Goal: Task Accomplishment & Management: Manage account settings

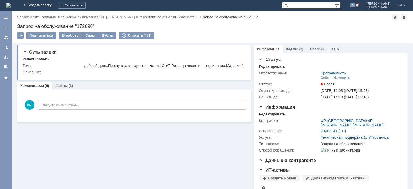
click at [61, 88] on link "Файлы" at bounding box center [61, 86] width 12 height 4
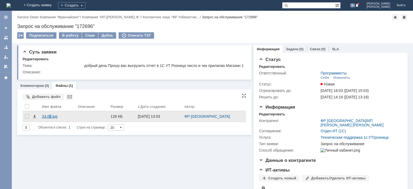
click at [51, 119] on div "24.08.jpg" at bounding box center [58, 116] width 32 height 4
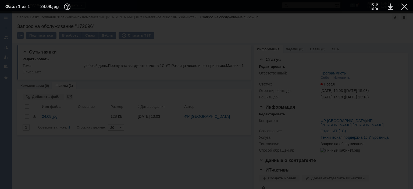
click at [279, 35] on div at bounding box center [206, 101] width 403 height 165
click at [405, 7] on div at bounding box center [404, 6] width 6 height 6
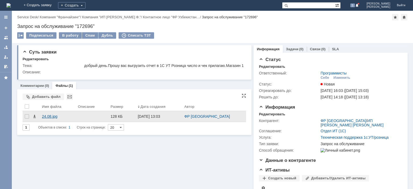
click at [49, 119] on div "24.08.jpg" at bounding box center [58, 116] width 32 height 4
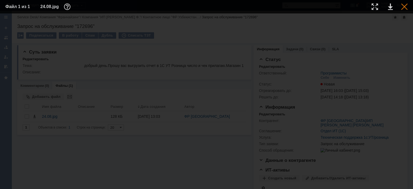
click at [405, 6] on div at bounding box center [404, 6] width 6 height 6
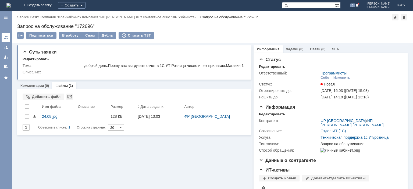
click at [8, 36] on div at bounding box center [6, 38] width 4 height 4
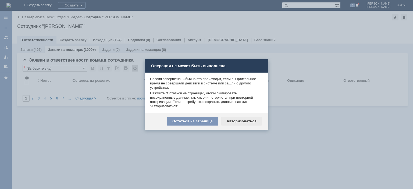
click at [237, 120] on div "Авторизоваться" at bounding box center [241, 121] width 41 height 9
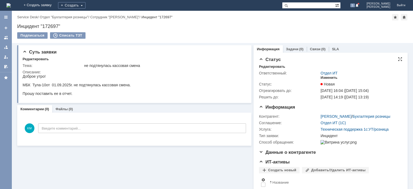
click at [330, 77] on div "Изменить" at bounding box center [329, 78] width 17 height 4
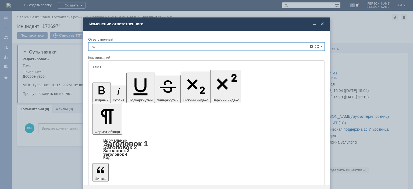
click at [154, 86] on span "[PERSON_NAME]" at bounding box center [207, 86] width 230 height 4
type input "[PERSON_NAME]"
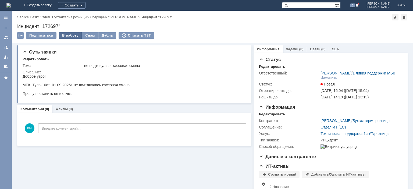
click at [69, 34] on div "В работу" at bounding box center [70, 35] width 23 height 6
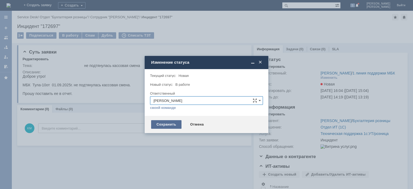
click at [166, 124] on div "Сохранить" at bounding box center [166, 124] width 30 height 9
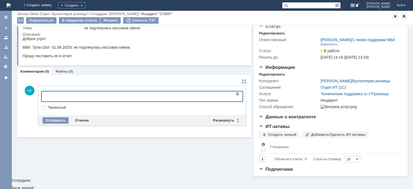
scroll to position [12, 0]
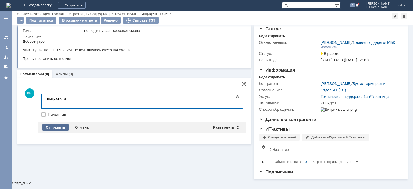
click at [60, 127] on div "Отправить" at bounding box center [56, 127] width 26 height 6
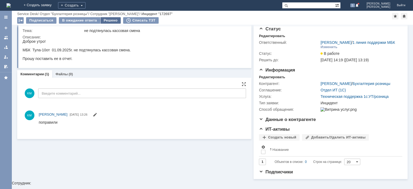
scroll to position [0, 0]
click at [104, 21] on div "Решено" at bounding box center [111, 20] width 20 height 6
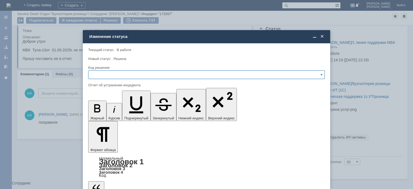
click at [125, 76] on input "text" at bounding box center [206, 74] width 237 height 9
click at [102, 110] on span "Решено" at bounding box center [207, 111] width 230 height 4
type input "Решено"
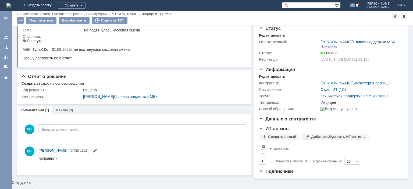
scroll to position [12, 0]
click at [4, 39] on link at bounding box center [6, 37] width 9 height 9
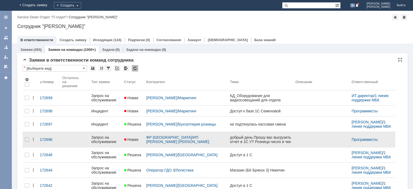
click at [105, 139] on div "Запрос на обслуживание" at bounding box center [105, 139] width 29 height 9
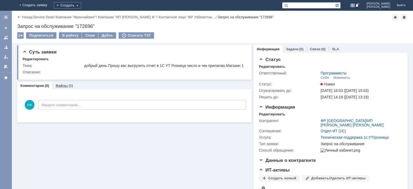
click at [62, 88] on link "Файлы" at bounding box center [61, 86] width 12 height 4
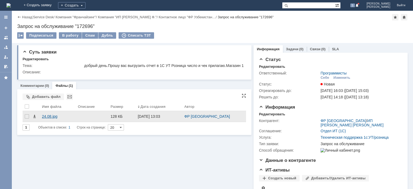
click at [50, 119] on div "24.08.jpg" at bounding box center [58, 116] width 32 height 4
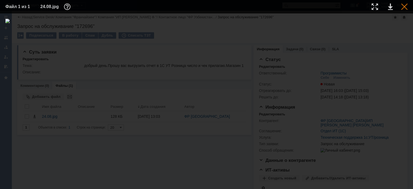
click at [402, 7] on div at bounding box center [404, 6] width 6 height 6
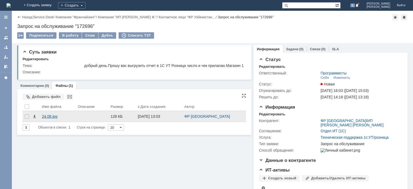
click at [57, 119] on div "24.08.jpg" at bounding box center [58, 116] width 32 height 4
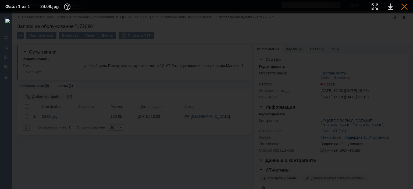
click at [404, 7] on div at bounding box center [404, 6] width 6 height 6
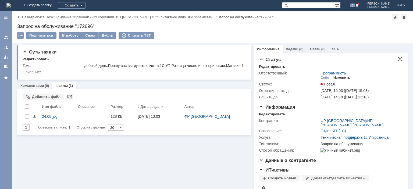
click at [341, 77] on div "Изменить" at bounding box center [342, 78] width 17 height 4
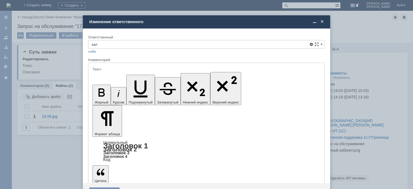
click at [120, 80] on div "[PERSON_NAME]" at bounding box center [207, 83] width 236 height 9
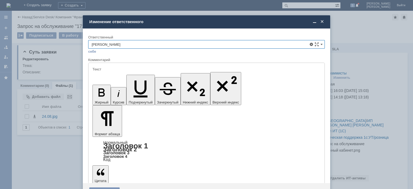
type input "[PERSON_NAME]"
click at [106, 188] on div "Сохранить" at bounding box center [104, 192] width 30 height 9
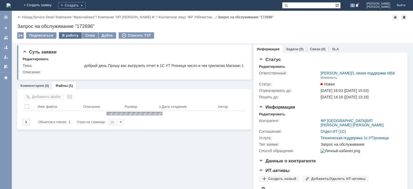
click at [72, 36] on div "В работу" at bounding box center [70, 35] width 23 height 6
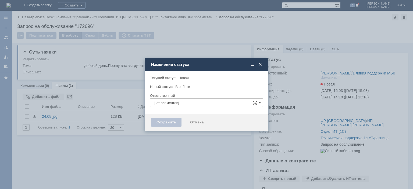
type input "[PERSON_NAME]"
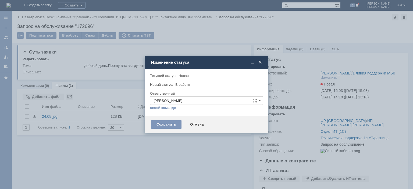
click at [168, 129] on div "Сохранить Отмена" at bounding box center [207, 124] width 124 height 17
click at [163, 126] on div "Сохранить" at bounding box center [166, 124] width 30 height 9
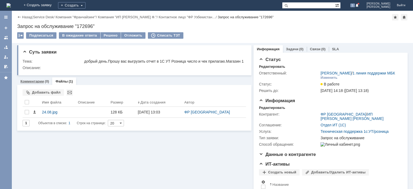
click at [31, 83] on link "Комментарии" at bounding box center [32, 81] width 24 height 4
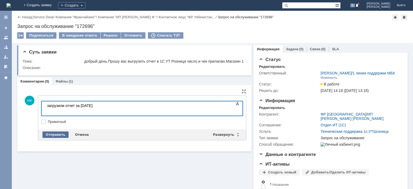
click at [52, 137] on div "Отправить" at bounding box center [56, 135] width 26 height 6
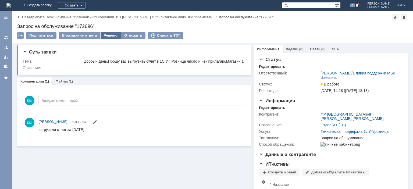
click at [107, 36] on div "Решено" at bounding box center [111, 35] width 20 height 6
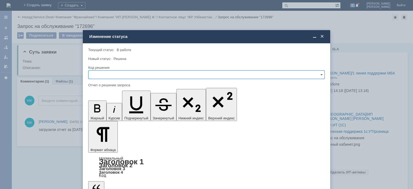
click at [119, 75] on input "text" at bounding box center [206, 74] width 237 height 9
click at [106, 112] on span "Решено" at bounding box center [207, 111] width 230 height 4
type input "Решено"
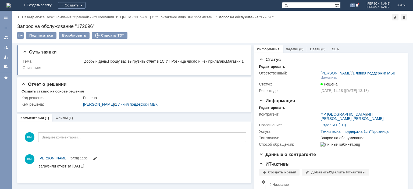
click at [5, 38] on div at bounding box center [6, 38] width 4 height 4
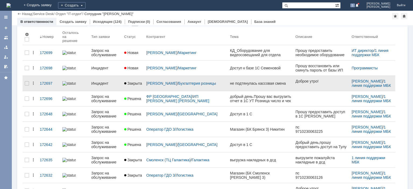
click at [110, 81] on div "Инцидент" at bounding box center [105, 83] width 29 height 4
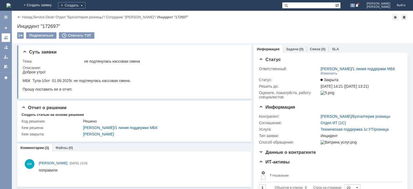
click at [7, 38] on div at bounding box center [6, 38] width 4 height 4
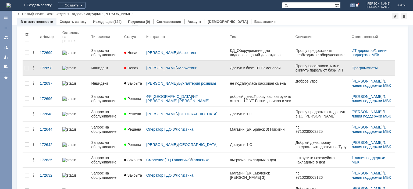
click at [106, 66] on div "Инцидент" at bounding box center [105, 68] width 29 height 4
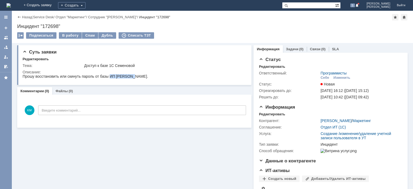
drag, startPoint x: 109, startPoint y: 76, endPoint x: 133, endPoint y: 76, distance: 23.9
click at [133, 76] on div "Прошу восстановить или скинуть пароль от базы ИП Семенова." at bounding box center [86, 76] width 126 height 4
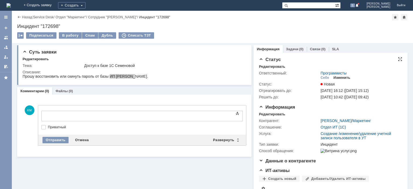
click at [339, 77] on div "Изменить" at bounding box center [342, 78] width 17 height 4
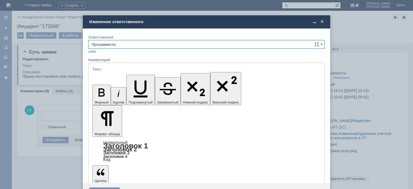
click at [181, 45] on input "Программисты" at bounding box center [206, 44] width 237 height 9
click at [125, 97] on span "[PERSON_NAME]" at bounding box center [207, 98] width 230 height 4
type input "[PERSON_NAME]"
click at [107, 188] on div "Сохранить" at bounding box center [104, 192] width 30 height 9
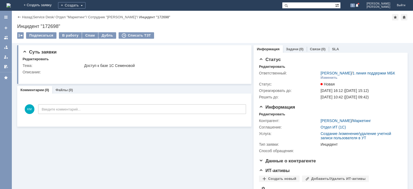
scroll to position [0, 0]
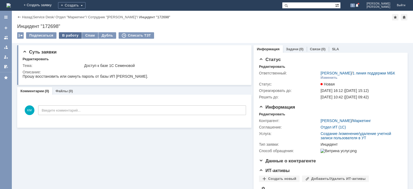
click at [70, 34] on div "В работу" at bounding box center [70, 35] width 23 height 6
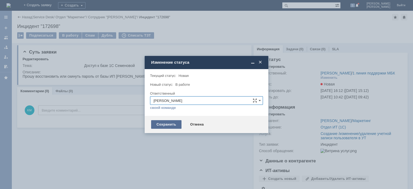
click at [157, 122] on div "Сохранить" at bounding box center [166, 124] width 30 height 9
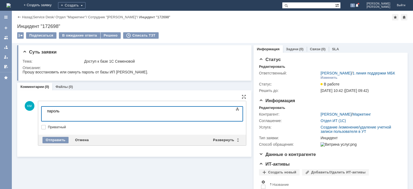
scroll to position [34, 2]
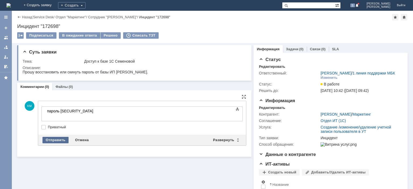
click at [52, 138] on div "Отправить" at bounding box center [56, 140] width 26 height 6
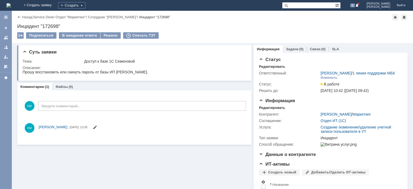
scroll to position [0, 0]
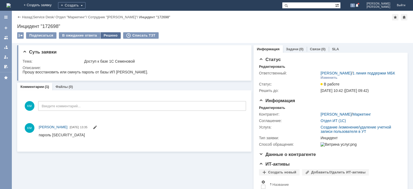
click at [106, 34] on div "Решено" at bounding box center [111, 35] width 20 height 6
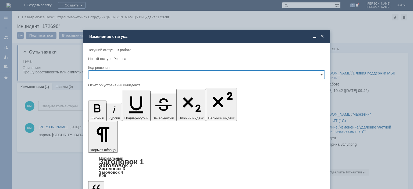
click at [140, 72] on input "text" at bounding box center [206, 74] width 237 height 9
click at [106, 110] on span "Решено" at bounding box center [207, 111] width 230 height 4
type input "Решено"
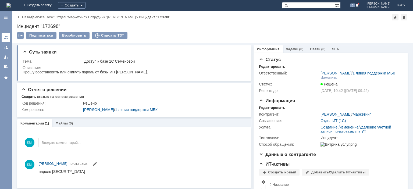
click at [4, 37] on link at bounding box center [6, 37] width 9 height 9
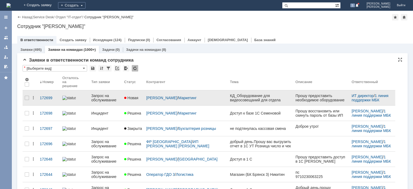
click at [101, 95] on div "Запрос на обслуживание" at bounding box center [105, 98] width 29 height 9
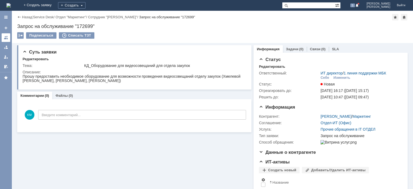
click at [5, 36] on div at bounding box center [6, 38] width 4 height 4
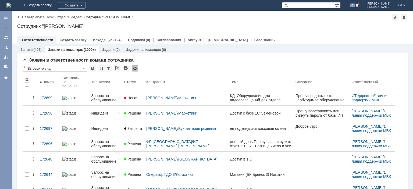
click at [102, 111] on div "Инцидент" at bounding box center [105, 113] width 29 height 4
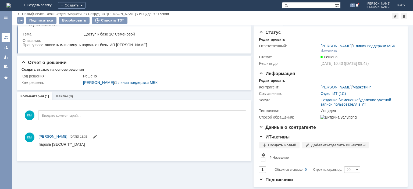
click at [6, 38] on div at bounding box center [6, 38] width 4 height 4
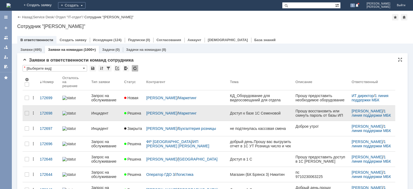
click at [109, 111] on div "Инцидент" at bounding box center [105, 113] width 29 height 4
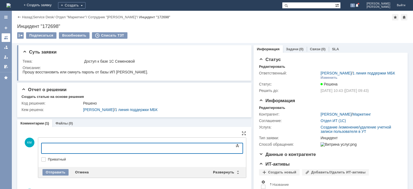
click at [8, 37] on div at bounding box center [6, 38] width 4 height 4
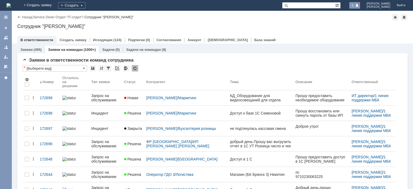
click at [355, 6] on span "5" at bounding box center [353, 5] width 5 height 4
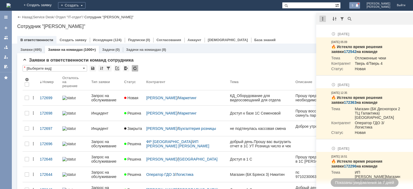
click at [337, 33] on div "Отметить уведомления прочитанными" at bounding box center [360, 33] width 72 height 4
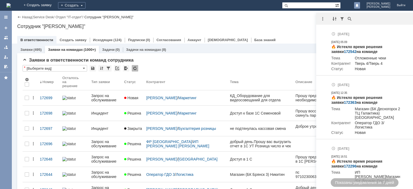
click at [298, 20] on div "Назад | Service Desk / Отдел "IT-отдел" / Сотрудник "Калиниченко Максим" Сотруд…" at bounding box center [212, 27] width 401 height 33
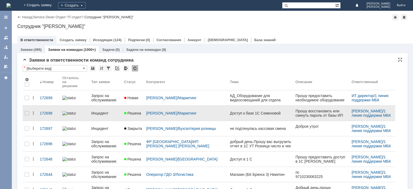
click at [103, 111] on div "Инцидент" at bounding box center [105, 113] width 29 height 4
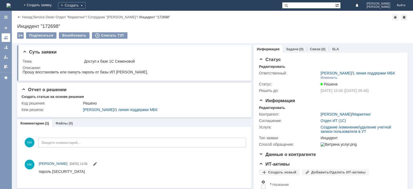
click at [7, 37] on div at bounding box center [6, 38] width 4 height 4
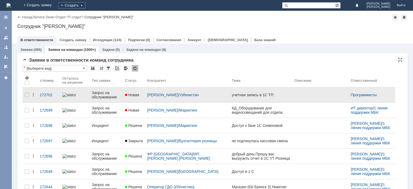
click at [100, 95] on div "Запрос на обслуживание" at bounding box center [106, 95] width 29 height 9
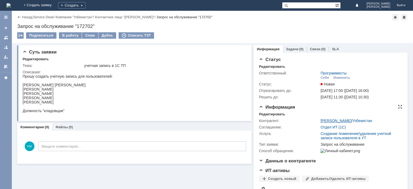
click at [335, 120] on link "[PERSON_NAME]" at bounding box center [336, 121] width 31 height 4
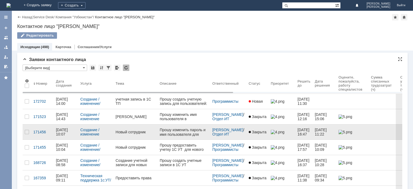
click at [137, 131] on div "Новый сотрудник" at bounding box center [136, 132] width 40 height 4
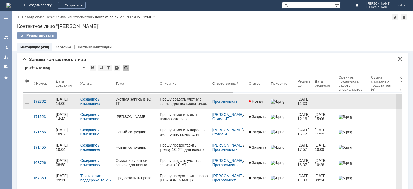
click at [126, 105] on div "учетная запись в 1С ТП" at bounding box center [136, 101] width 40 height 9
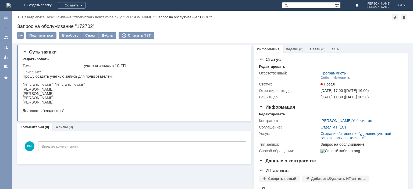
click at [102, 85] on div "[PERSON_NAME] [PERSON_NAME]" at bounding box center [68, 85] width 90 height 4
click at [65, 34] on div "В работу" at bounding box center [70, 35] width 23 height 6
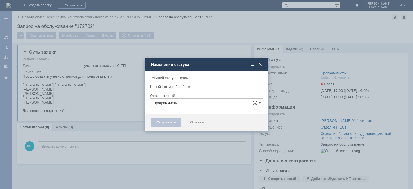
type input "[PERSON_NAME]"
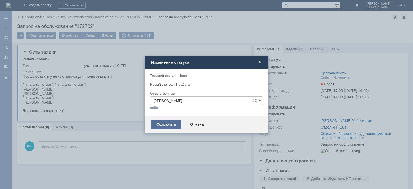
click at [167, 126] on div "Сохранить" at bounding box center [166, 124] width 30 height 9
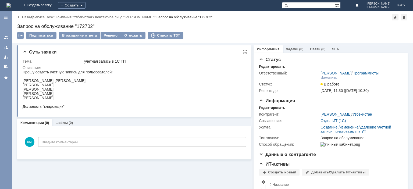
click at [29, 81] on div "[PERSON_NAME] [PERSON_NAME]" at bounding box center [68, 81] width 90 height 4
copy div "Нармухамедова"
drag, startPoint x: 90, startPoint y: 81, endPoint x: 23, endPoint y: 81, distance: 67.3
click at [23, 81] on div "[PERSON_NAME] [PERSON_NAME]" at bounding box center [68, 81] width 90 height 4
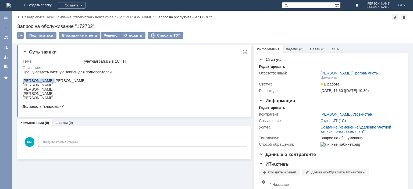
copy div "[PERSON_NAME] [PERSON_NAME]"
click at [29, 86] on div "[PERSON_NAME]" at bounding box center [68, 85] width 90 height 4
copy div "Горляк"
drag, startPoint x: 71, startPoint y: 90, endPoint x: 45, endPoint y: 160, distance: 74.9
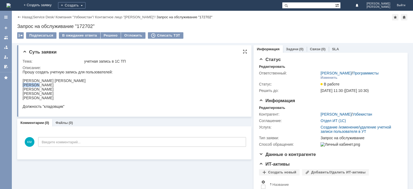
click at [23, 90] on html "Прошу создать учетную запись для пользователей: Нармухамедова Зафура Алиджановн…" at bounding box center [134, 89] width 222 height 39
drag, startPoint x: 79, startPoint y: 86, endPoint x: 23, endPoint y: 87, distance: 55.7
click at [23, 87] on div "[PERSON_NAME]" at bounding box center [68, 85] width 90 height 4
copy div "[PERSON_NAME]"
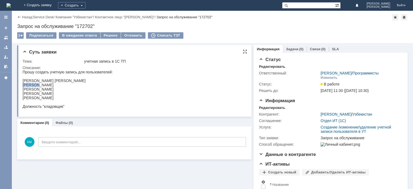
drag, startPoint x: 70, startPoint y: 90, endPoint x: 23, endPoint y: 92, distance: 47.4
click at [23, 91] on div "[PERSON_NAME]" at bounding box center [68, 89] width 90 height 4
copy div "[PERSON_NAME]"
drag, startPoint x: 70, startPoint y: 95, endPoint x: 23, endPoint y: 95, distance: 47.4
click at [23, 95] on div "[PERSON_NAME]" at bounding box center [68, 93] width 90 height 4
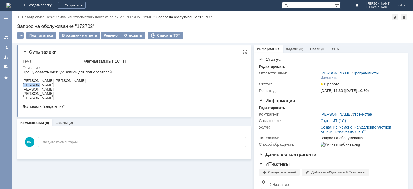
copy div "[PERSON_NAME]"
drag, startPoint x: 59, startPoint y: 101, endPoint x: 20, endPoint y: 98, distance: 38.5
click at [23, 98] on html "Прошу создать учетную запись для пользователей: Нармухамедова Зафура Алиджановн…" at bounding box center [134, 89] width 222 height 39
copy div "[PERSON_NAME]"
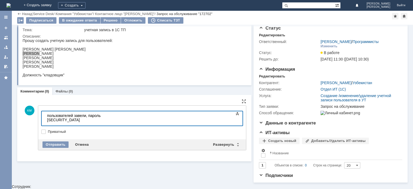
scroll to position [13, 0]
click at [62, 144] on div "Отправить" at bounding box center [56, 145] width 26 height 6
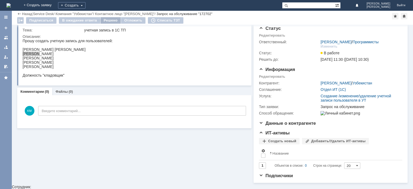
click at [109, 20] on div "Решено" at bounding box center [111, 20] width 20 height 6
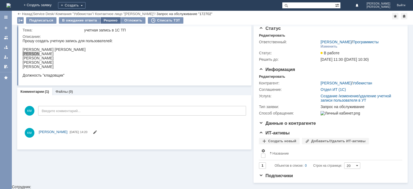
scroll to position [0, 0]
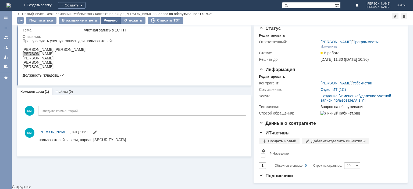
click at [109, 21] on div "Решено" at bounding box center [111, 20] width 20 height 6
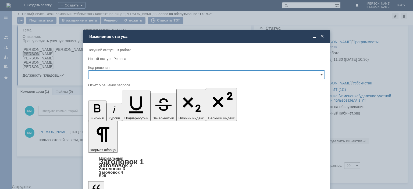
click at [151, 76] on input "text" at bounding box center [206, 74] width 237 height 9
click at [124, 109] on div "Решено" at bounding box center [207, 111] width 236 height 9
type input "Решено"
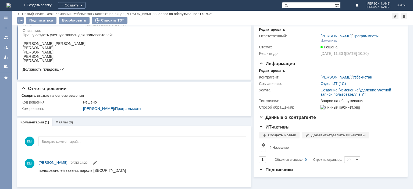
scroll to position [18, 0]
click at [324, 40] on div "Изменить" at bounding box center [329, 41] width 17 height 4
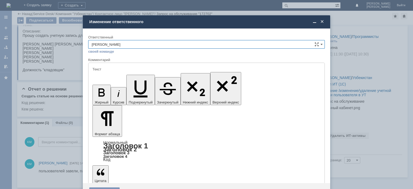
scroll to position [0, 0]
type input "ка"
click at [323, 22] on span at bounding box center [322, 21] width 5 height 5
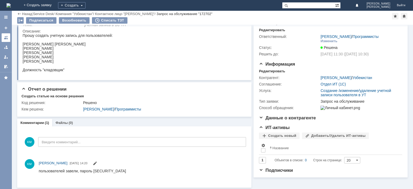
click at [5, 37] on div at bounding box center [6, 38] width 4 height 4
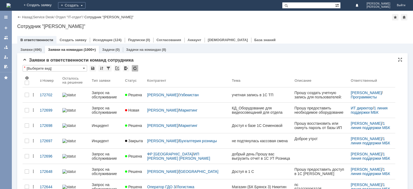
click at [132, 69] on div at bounding box center [135, 68] width 6 height 6
click at [133, 70] on div at bounding box center [135, 68] width 6 height 6
click at [134, 70] on div at bounding box center [135, 68] width 6 height 6
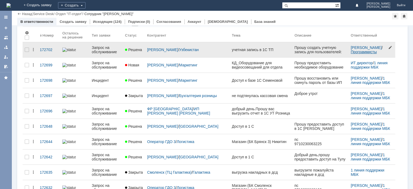
click at [363, 51] on link "Программисты" at bounding box center [364, 52] width 26 height 4
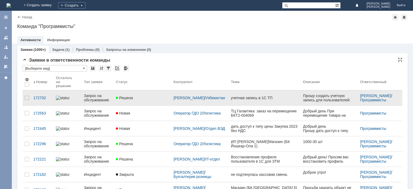
click at [96, 98] on div "Запрос на обслуживание" at bounding box center [98, 98] width 28 height 9
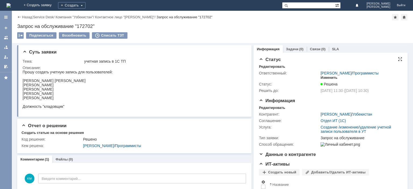
click at [325, 78] on div "Изменить" at bounding box center [329, 78] width 17 height 4
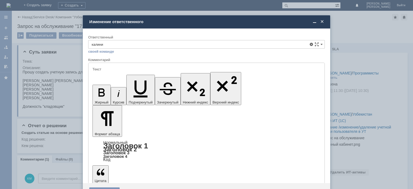
click at [124, 82] on span "[PERSON_NAME]" at bounding box center [207, 84] width 230 height 4
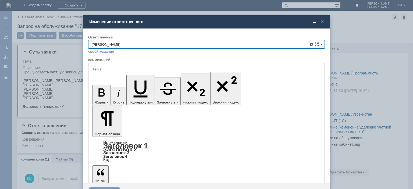
type input "[PERSON_NAME]"
click at [104, 188] on div "Сохранить" at bounding box center [104, 192] width 30 height 9
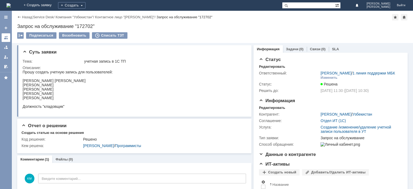
click at [8, 37] on div at bounding box center [6, 38] width 4 height 4
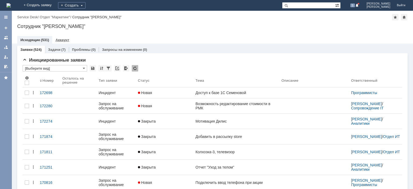
click at [60, 37] on div "Аккаунт" at bounding box center [62, 40] width 20 height 8
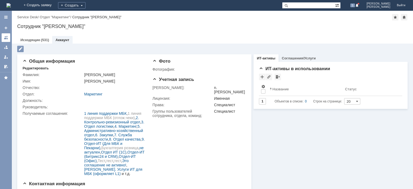
click at [6, 35] on link at bounding box center [6, 37] width 9 height 9
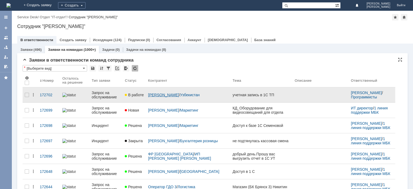
click at [164, 94] on link "[PERSON_NAME]" at bounding box center [163, 95] width 31 height 4
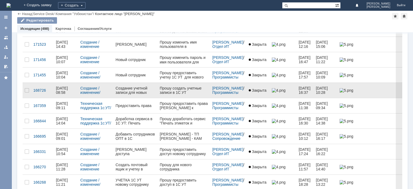
click at [135, 89] on div "Создание учетной записи для новых сотрудников" at bounding box center [136, 90] width 40 height 9
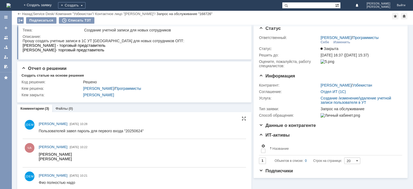
scroll to position [20, 0]
